Goal: Task Accomplishment & Management: Complete application form

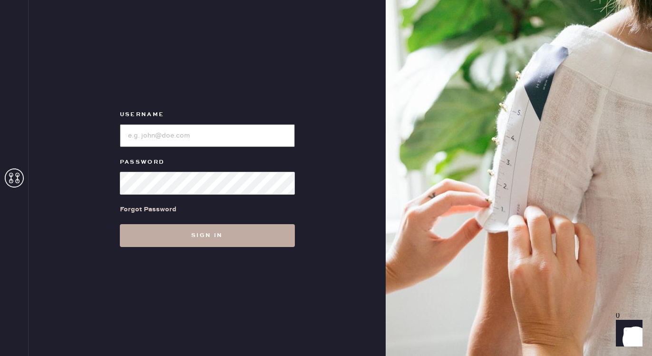
type input "reformationmelrose"
click at [209, 239] on button "Sign in" at bounding box center [207, 235] width 175 height 23
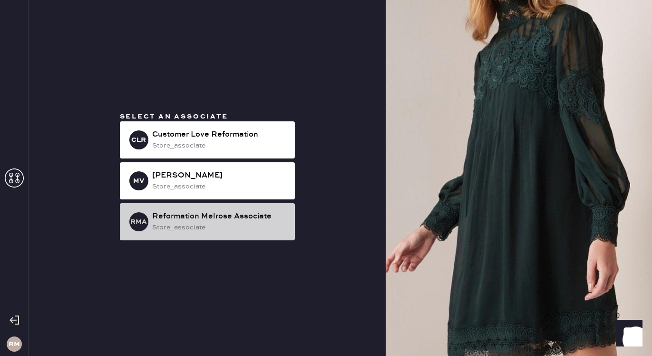
click at [241, 232] on div "store_associate" at bounding box center [219, 227] width 135 height 10
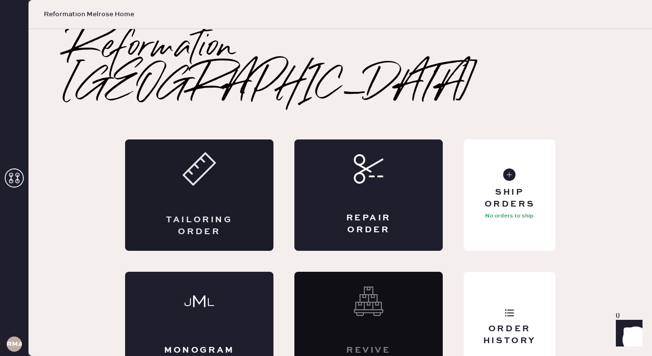
click at [204, 172] on div "Tailoring Order" at bounding box center [199, 194] width 148 height 111
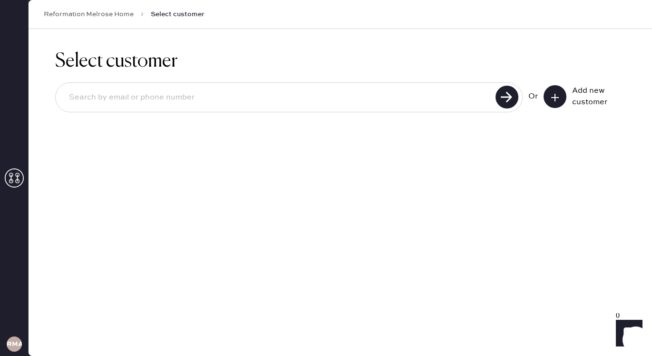
click at [435, 103] on input at bounding box center [276, 98] width 431 height 22
type input "[EMAIL_ADDRESS][DOMAIN_NAME]"
click at [556, 90] on button at bounding box center [554, 96] width 23 height 23
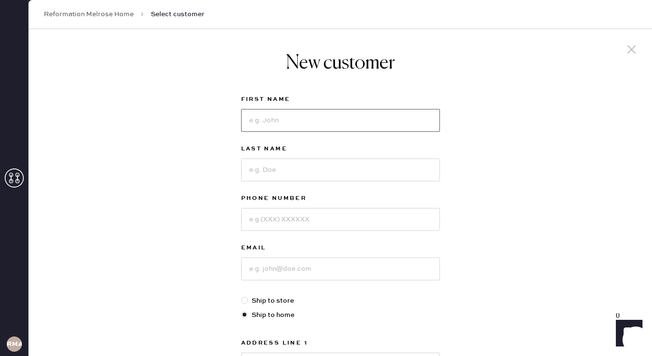
click at [309, 122] on input at bounding box center [340, 120] width 199 height 23
type input "[PERSON_NAME]"
type input "Park"
type input "[PHONE_NUMBER]"
type input "a"
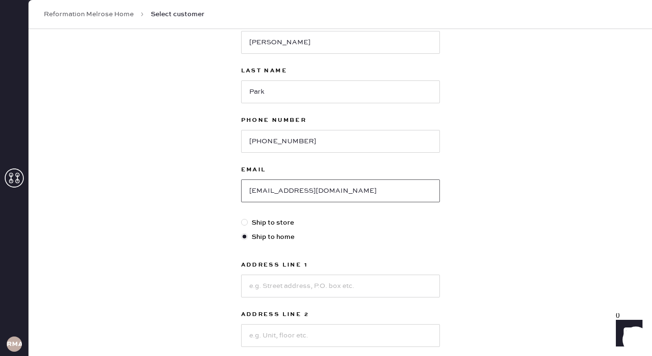
scroll to position [78, 0]
type input "[EMAIL_ADDRESS][DOMAIN_NAME]"
click at [364, 278] on input at bounding box center [340, 285] width 199 height 23
type input "[STREET_ADDRESS]"
type input "#207"
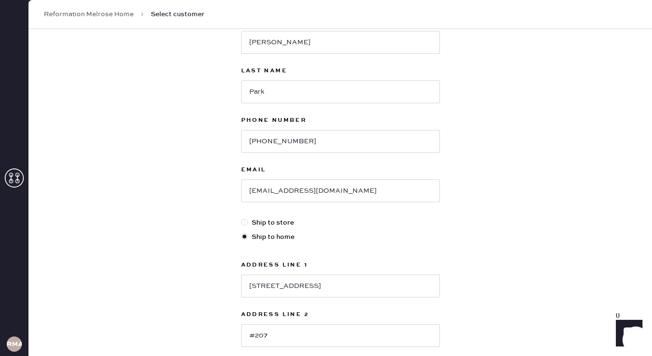
scroll to position [263, 0]
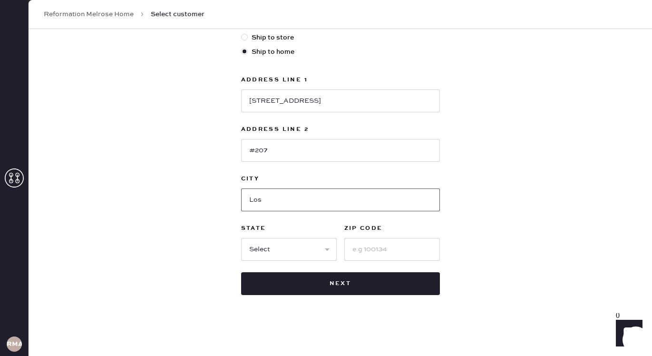
type input "[GEOGRAPHIC_DATA]"
click at [287, 246] on select "Select AK AL AR AZ CA CO CT [GEOGRAPHIC_DATA] DE FL [GEOGRAPHIC_DATA] HI [GEOGR…" at bounding box center [289, 249] width 96 height 23
select select "CA"
click at [241, 238] on select "Select AK AL AR AZ CA CO CT [GEOGRAPHIC_DATA] DE FL [GEOGRAPHIC_DATA] HI [GEOGR…" at bounding box center [289, 249] width 96 height 23
click at [369, 257] on input at bounding box center [392, 249] width 96 height 23
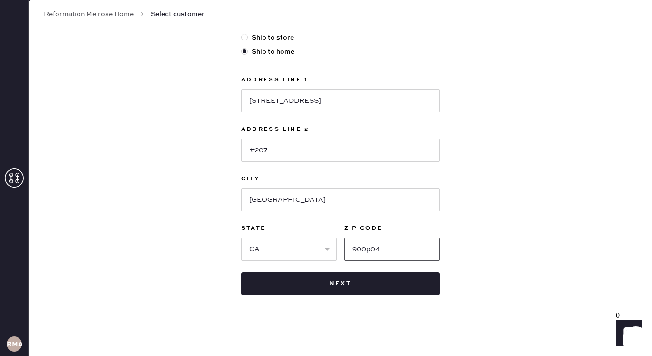
click at [371, 252] on input "900p04" at bounding box center [392, 249] width 96 height 23
click at [356, 251] on input "90004" at bounding box center [392, 249] width 96 height 23
click at [367, 250] on input "90004" at bounding box center [392, 249] width 96 height 23
click at [372, 250] on input "90004" at bounding box center [392, 249] width 96 height 23
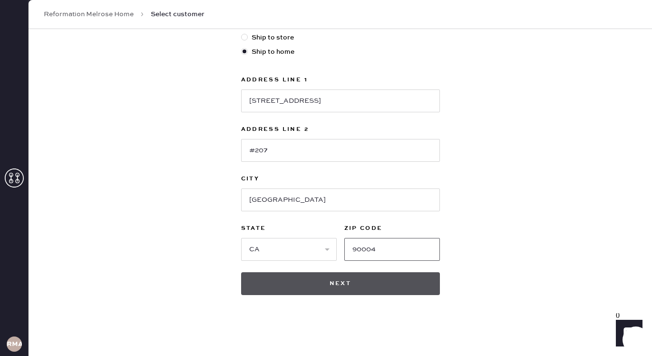
type input "90004"
click at [321, 279] on button "Next" at bounding box center [340, 283] width 199 height 23
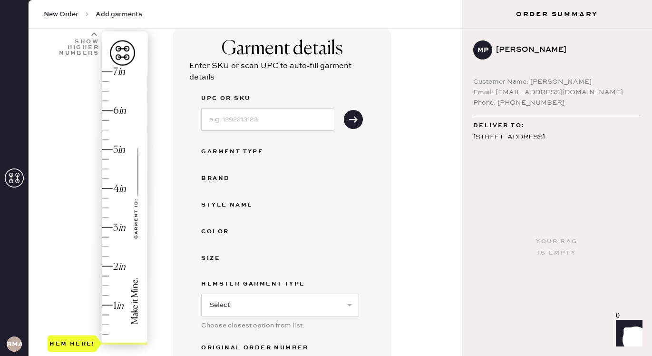
scroll to position [170, 0]
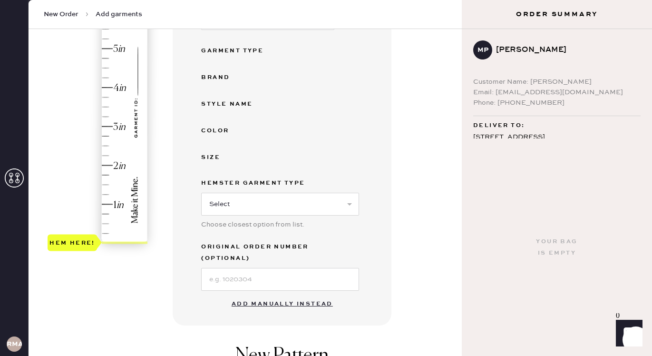
click at [260, 294] on button "Add manually instead" at bounding box center [282, 303] width 113 height 19
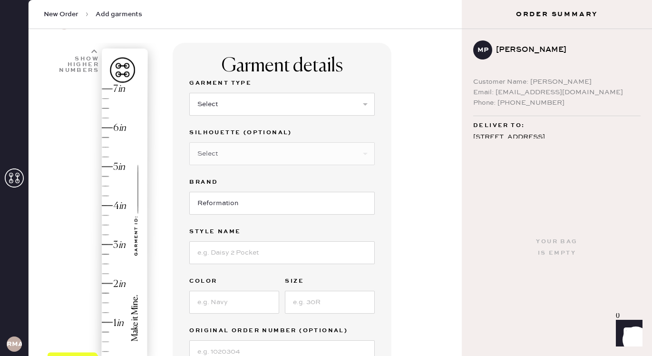
scroll to position [28, 0]
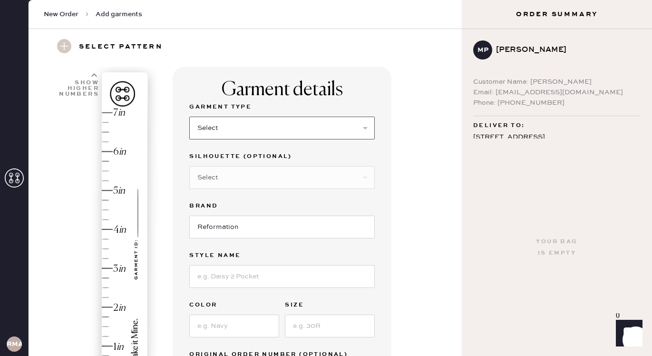
click at [242, 121] on select "Select Basic Skirt Jeans Leggings Pants Shorts Basic Sleeved Dress Basic Sleeve…" at bounding box center [281, 127] width 185 height 23
select select "7"
click at [189, 116] on select "Select Basic Skirt Jeans Leggings Pants Shorts Basic Sleeved Dress Basic Sleeve…" at bounding box center [281, 127] width 185 height 23
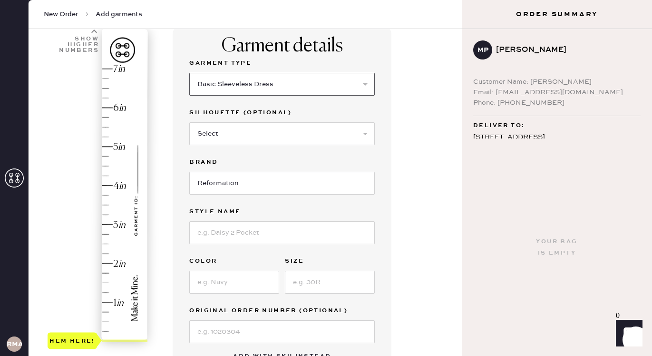
scroll to position [82, 0]
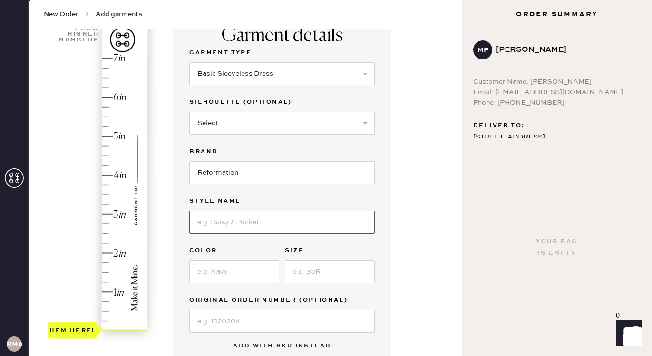
click at [231, 225] on input at bounding box center [281, 222] width 185 height 23
type input "J"
type input "Pernille Silk Dress"
click at [205, 284] on div "Garment Type Select Basic Skirt Jeans Leggings Pants Shorts Basic Sleeved Dress…" at bounding box center [281, 189] width 185 height 285
click at [215, 264] on input at bounding box center [234, 271] width 90 height 23
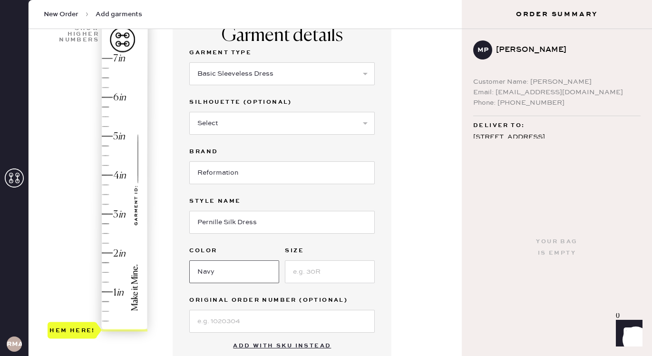
type input "Navy"
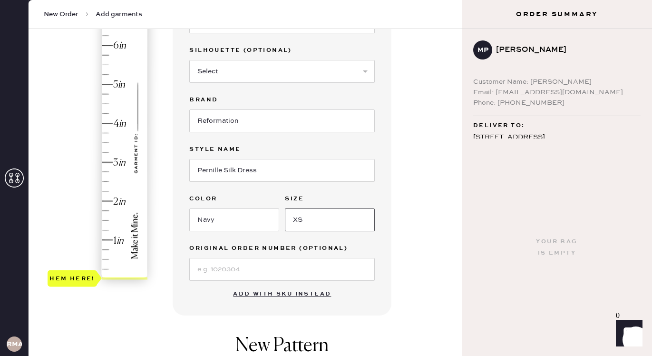
type input "XS"
click at [274, 293] on button "Add with SKU instead" at bounding box center [281, 293] width 109 height 19
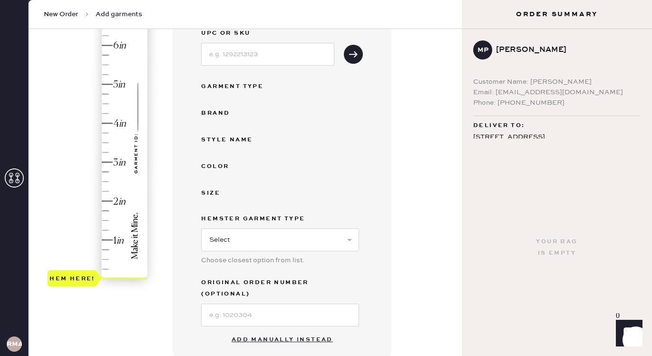
click at [271, 330] on button "Add manually instead" at bounding box center [282, 339] width 113 height 19
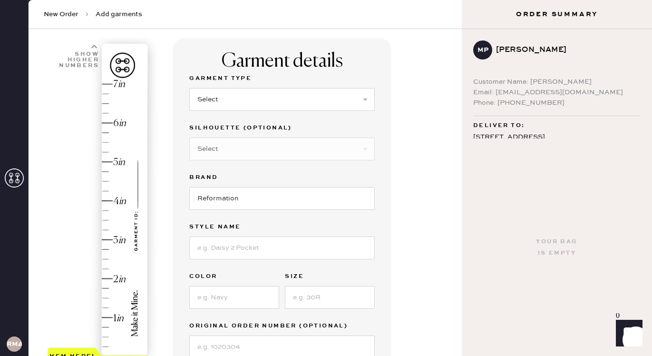
scroll to position [50, 0]
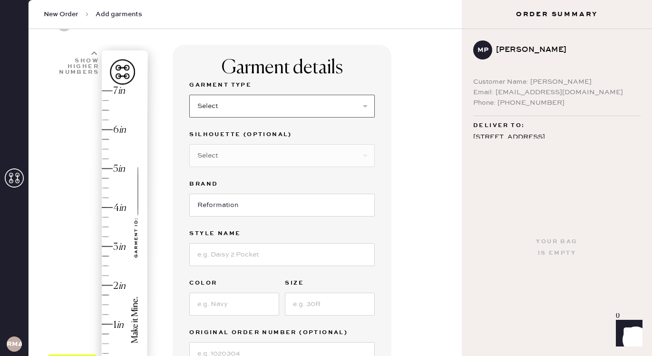
click at [233, 104] on select "Select Basic Skirt Jeans Leggings Pants Shorts Basic Sleeved Dress Basic Sleeve…" at bounding box center [281, 106] width 185 height 23
select select "7"
click at [189, 95] on select "Select Basic Skirt Jeans Leggings Pants Shorts Basic Sleeved Dress Basic Sleeve…" at bounding box center [281, 106] width 185 height 23
click at [249, 260] on input at bounding box center [281, 254] width 185 height 23
type input "Pernille Silk Dress"
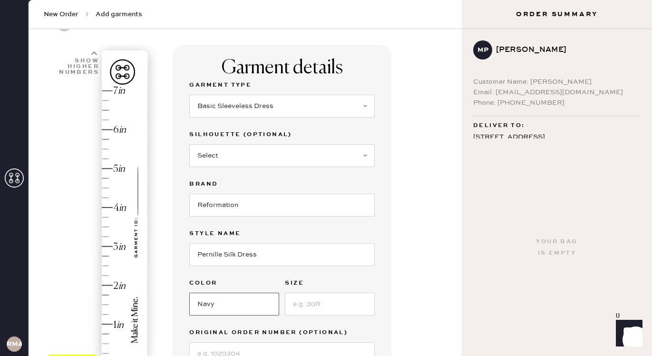
type input "Navy"
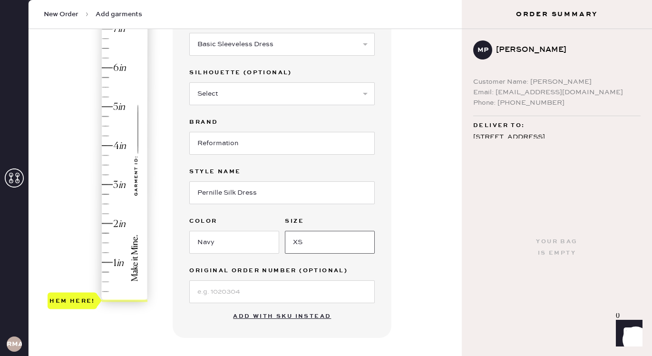
scroll to position [118, 0]
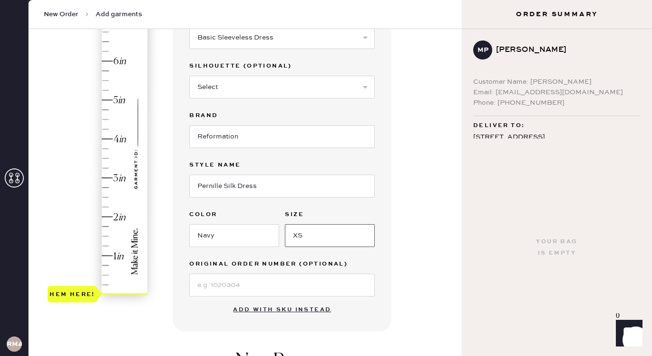
type input "XS"
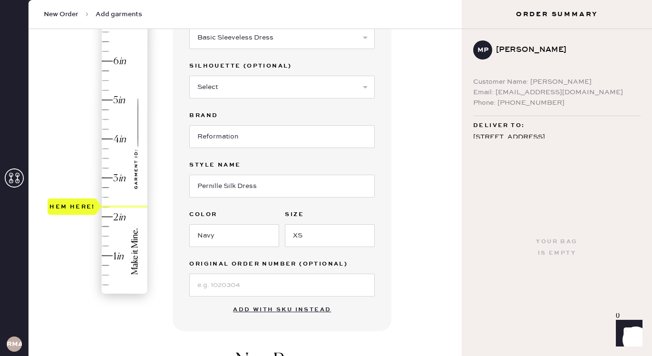
drag, startPoint x: 66, startPoint y: 297, endPoint x: 93, endPoint y: 213, distance: 88.9
click at [93, 213] on div "Hem here!" at bounding box center [72, 206] width 49 height 17
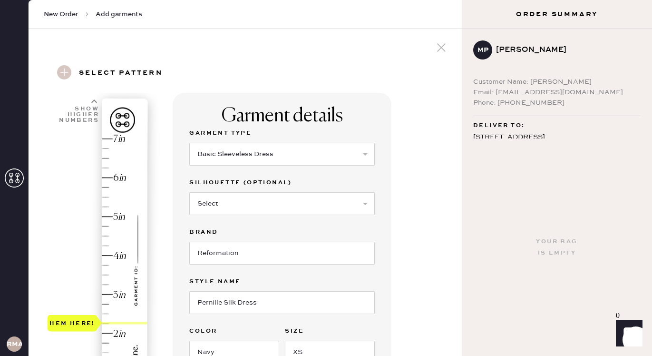
scroll to position [46, 0]
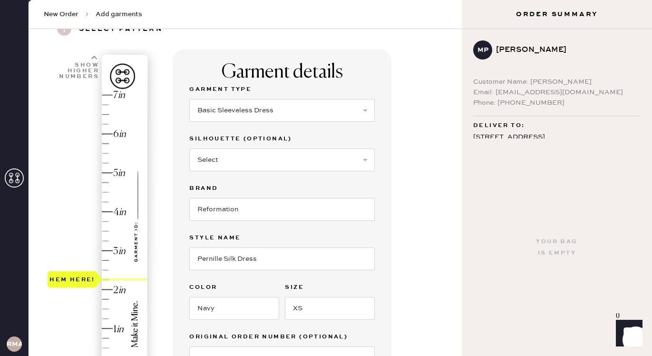
type input "2"
drag, startPoint x: 83, startPoint y: 276, endPoint x: 83, endPoint y: 281, distance: 5.7
click at [83, 281] on div "Hem here!" at bounding box center [72, 288] width 49 height 17
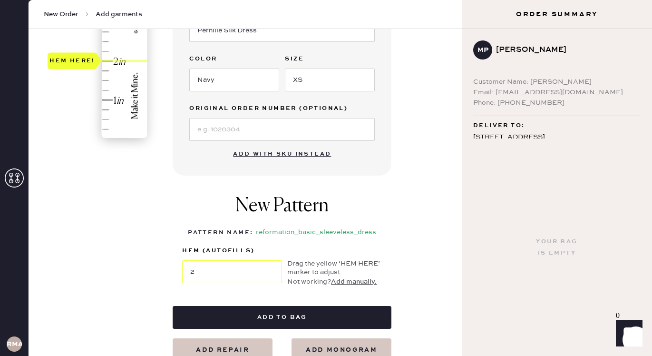
scroll to position [276, 0]
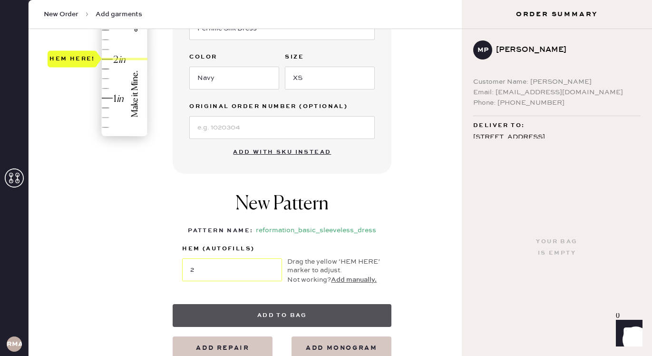
click at [276, 314] on button "Add to bag" at bounding box center [282, 315] width 219 height 23
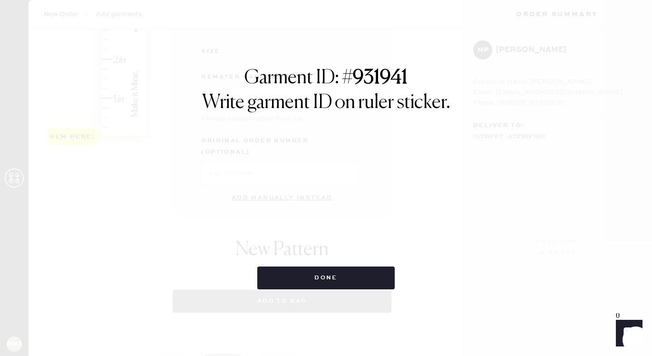
select select "7"
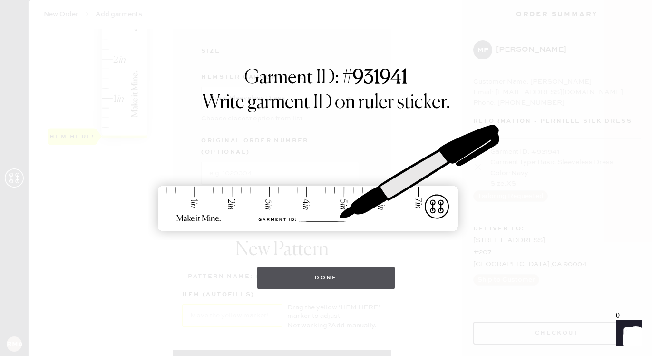
click at [280, 275] on button "Done" at bounding box center [325, 277] width 137 height 23
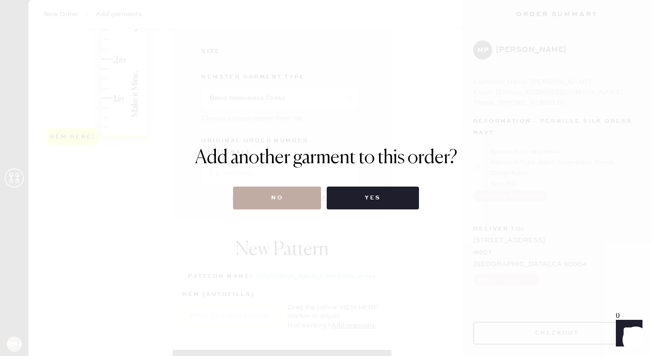
click at [285, 191] on button "No" at bounding box center [277, 197] width 88 height 23
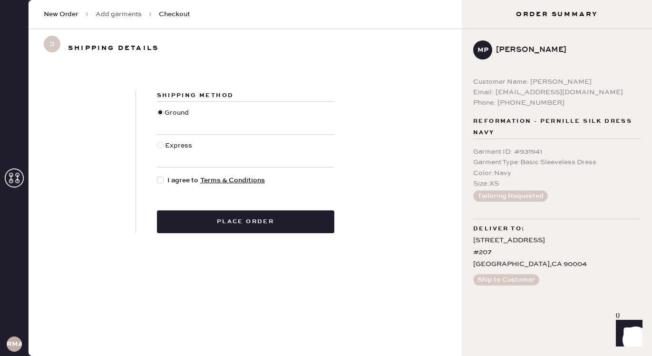
click at [160, 179] on div at bounding box center [160, 179] width 7 height 7
click at [157, 175] on input "I agree to Terms & Conditions" at bounding box center [157, 175] width 0 height 0
checkbox input "true"
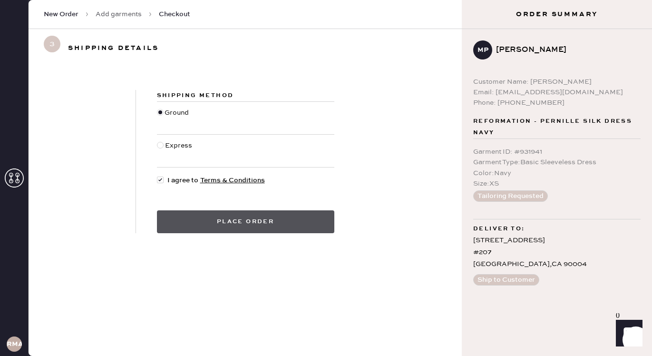
click at [213, 216] on button "Place order" at bounding box center [245, 221] width 177 height 23
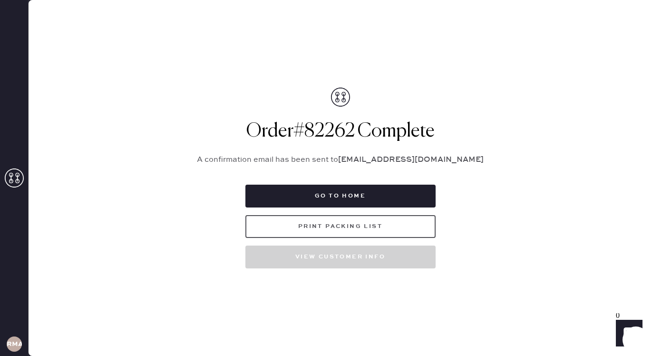
click at [387, 224] on button "Print Packing List" at bounding box center [340, 226] width 190 height 23
click at [367, 228] on button "Print Packing List" at bounding box center [340, 226] width 190 height 23
